Goal: Information Seeking & Learning: Learn about a topic

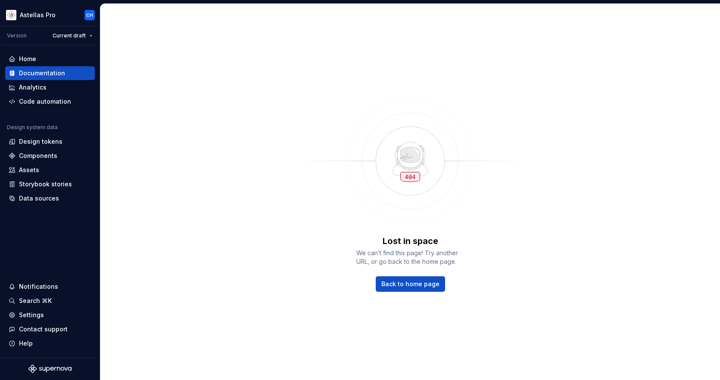
click at [394, 225] on img at bounding box center [410, 161] width 224 height 138
click at [414, 286] on span "Back to home page" at bounding box center [410, 284] width 58 height 9
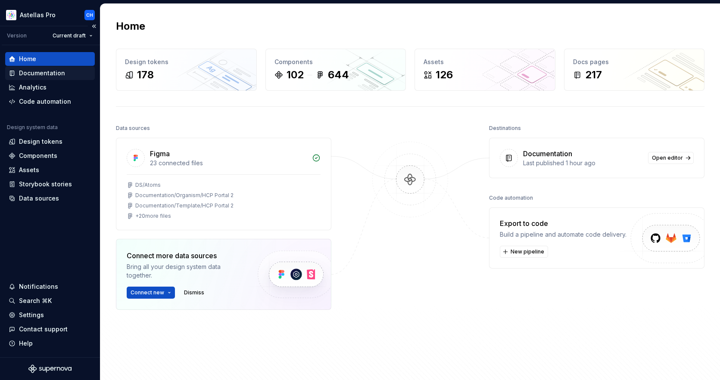
click at [26, 75] on div "Documentation" at bounding box center [42, 73] width 46 height 9
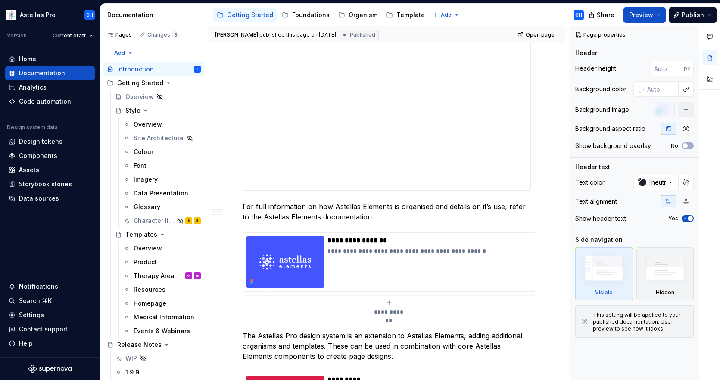
scroll to position [220, 0]
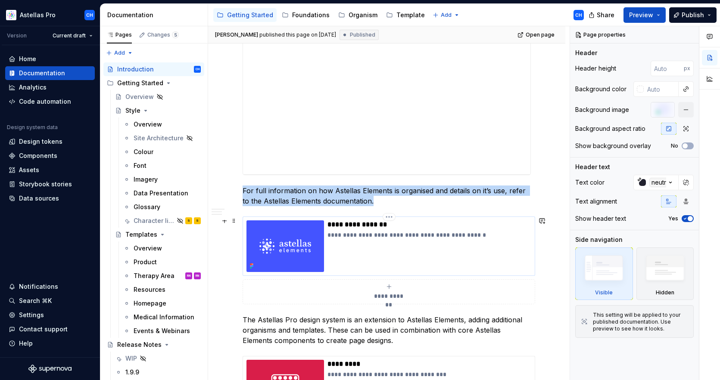
click at [289, 242] on img at bounding box center [285, 247] width 78 height 52
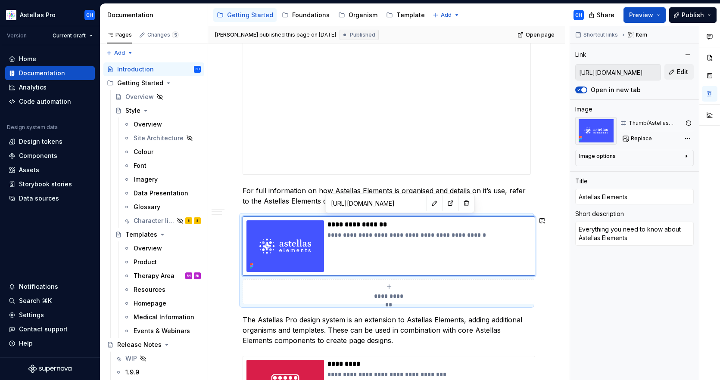
click at [287, 203] on p "For full information on how Astellas Elements is organised and details on it’s …" at bounding box center [386, 196] width 288 height 21
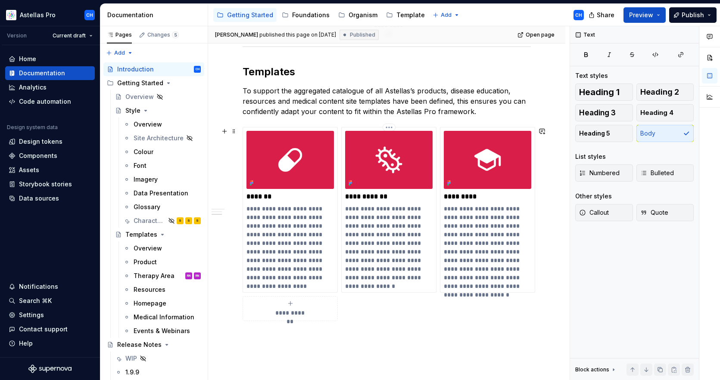
scroll to position [1217, 0]
click at [147, 151] on div "Colour" at bounding box center [144, 152] width 20 height 9
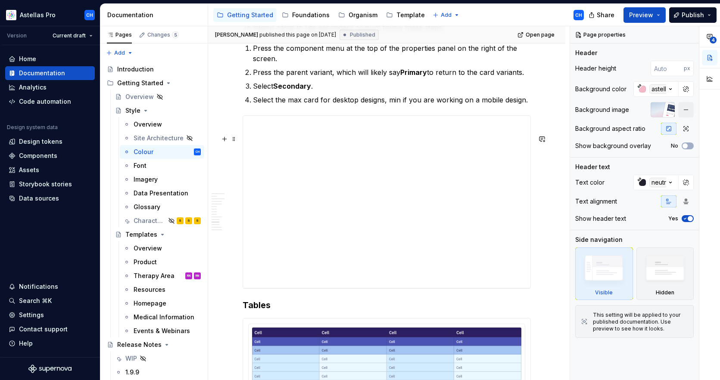
scroll to position [2975, 0]
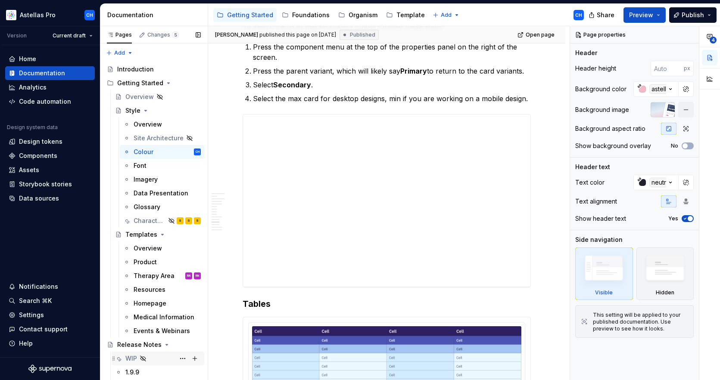
type textarea "*"
